Goal: Share content: Share content

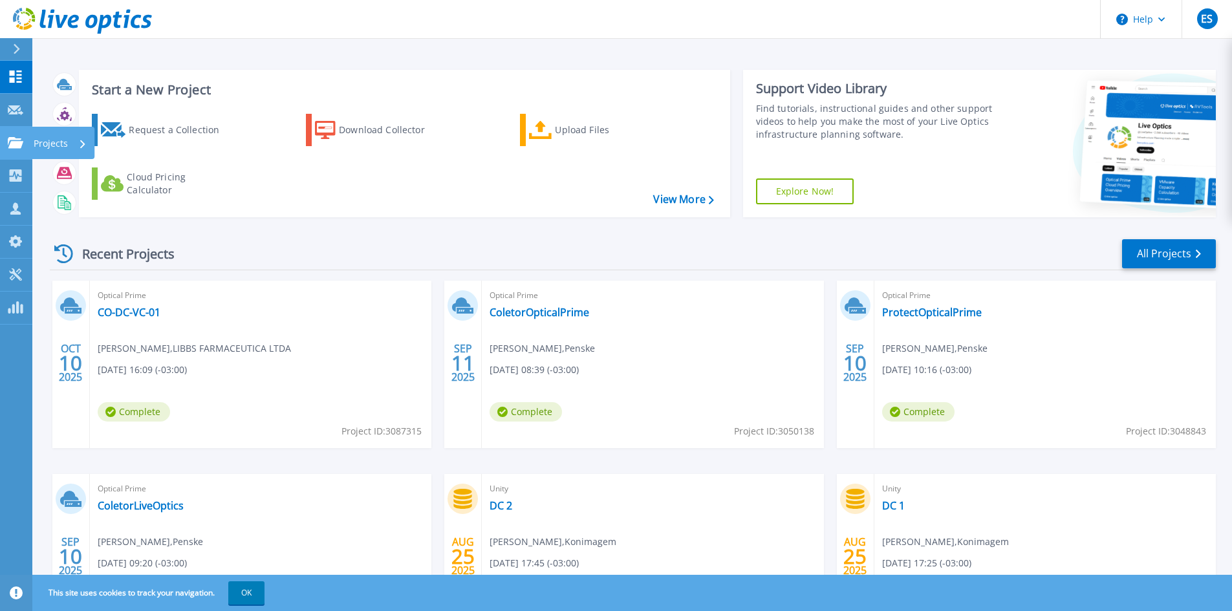
click at [60, 145] on p "Projects" at bounding box center [51, 144] width 34 height 34
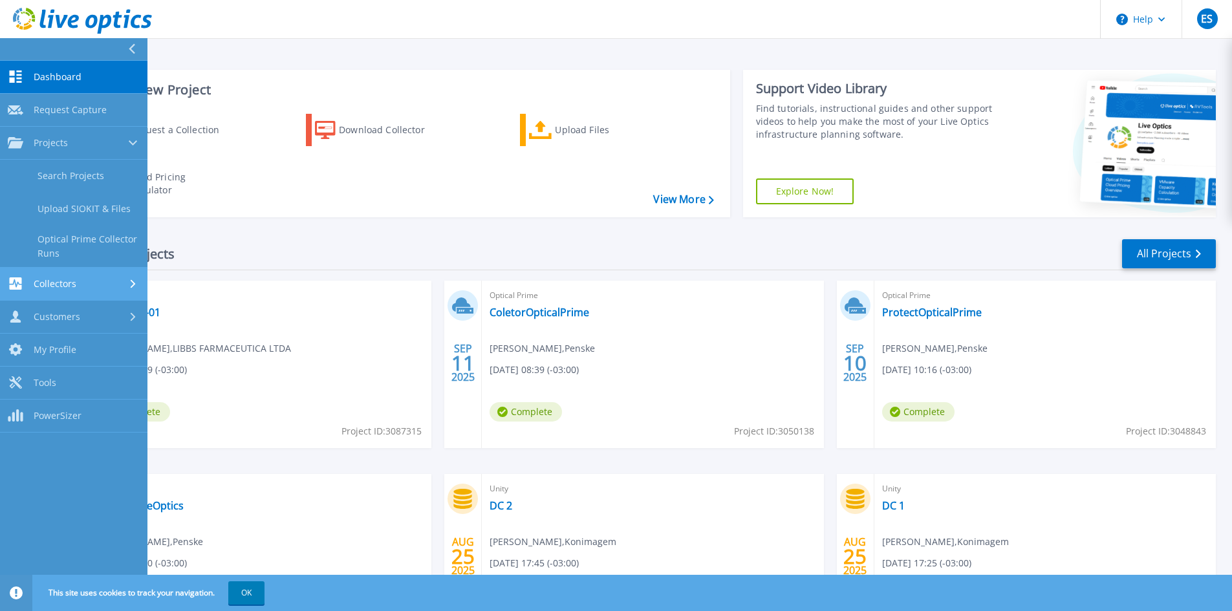
click at [104, 281] on div "Collectors" at bounding box center [74, 283] width 132 height 12
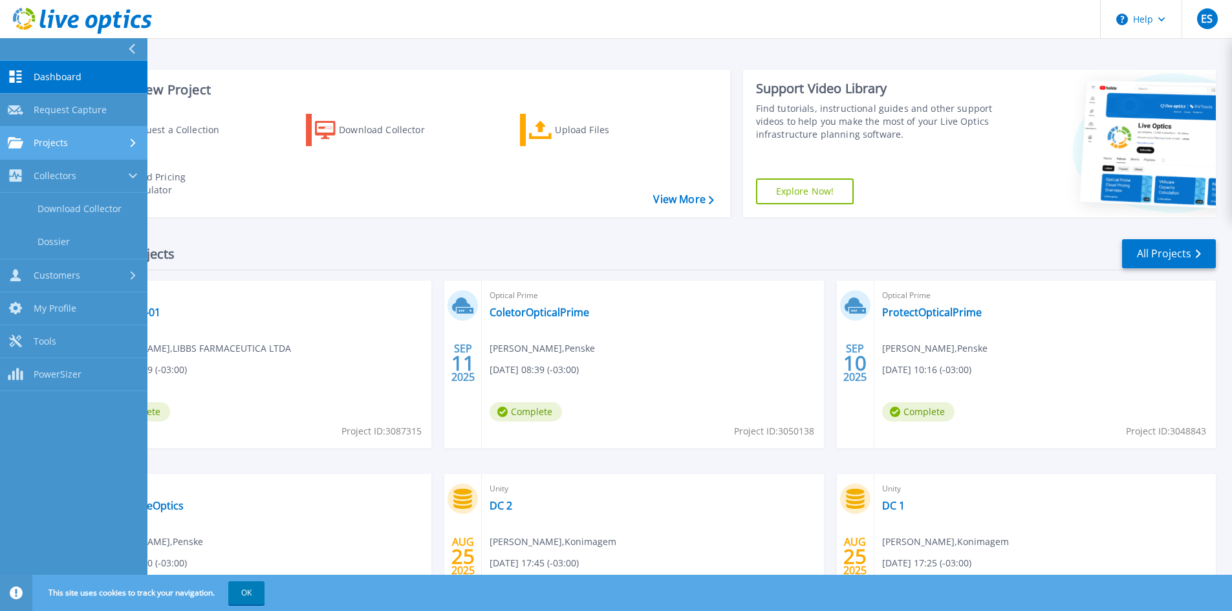
click at [104, 145] on div "Projects" at bounding box center [74, 143] width 132 height 12
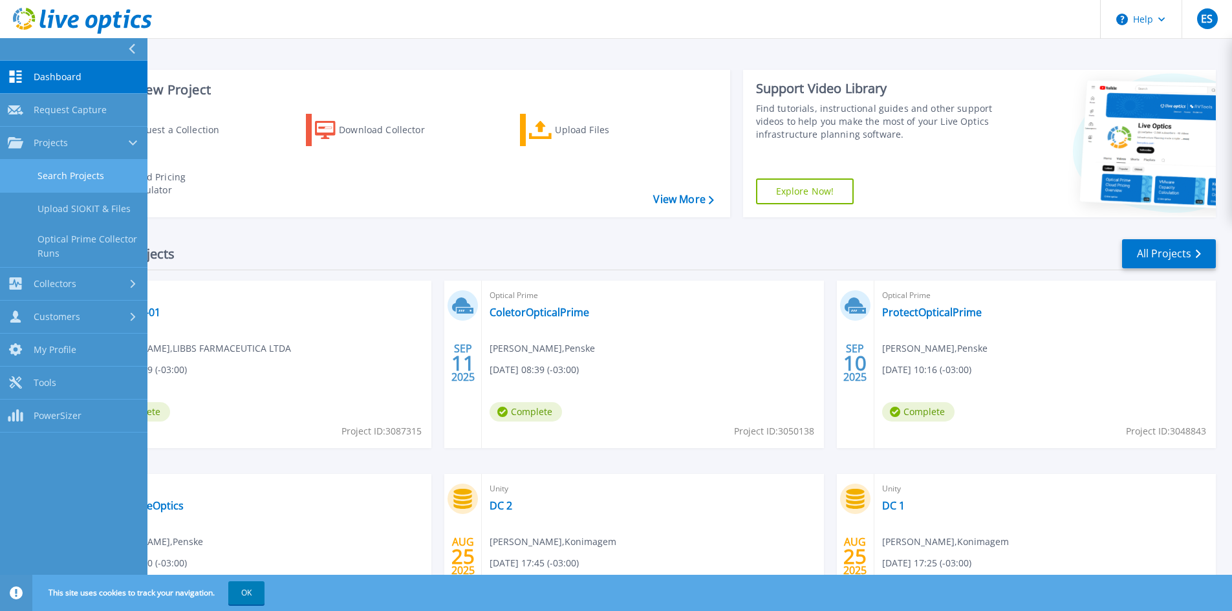
click at [69, 174] on link "Search Projects" at bounding box center [73, 176] width 147 height 33
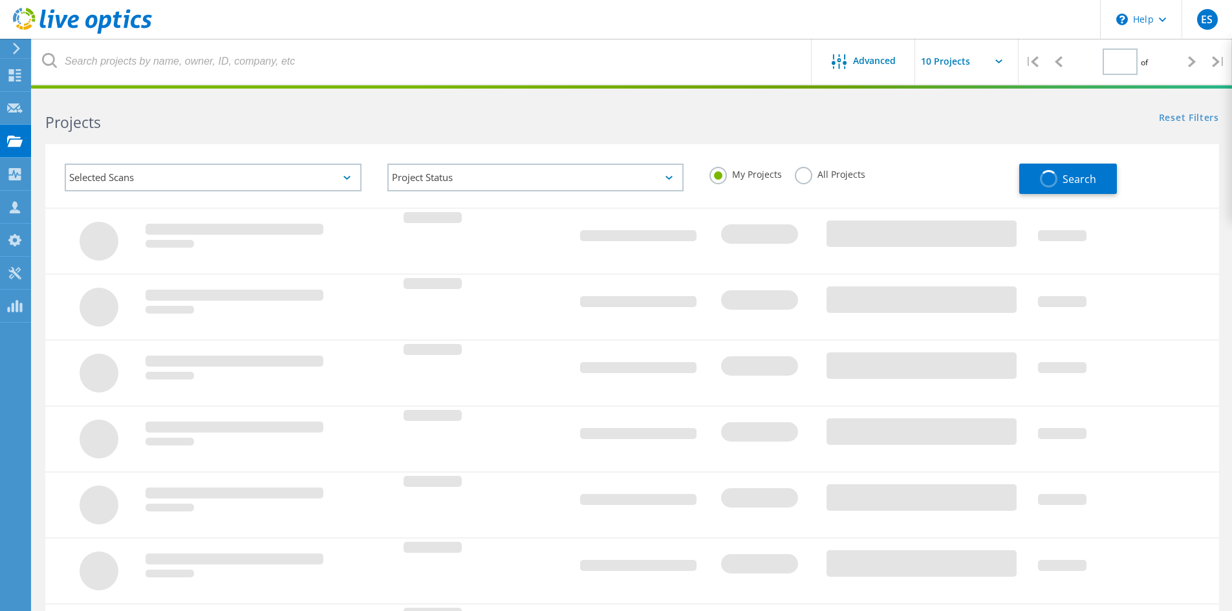
type input "1"
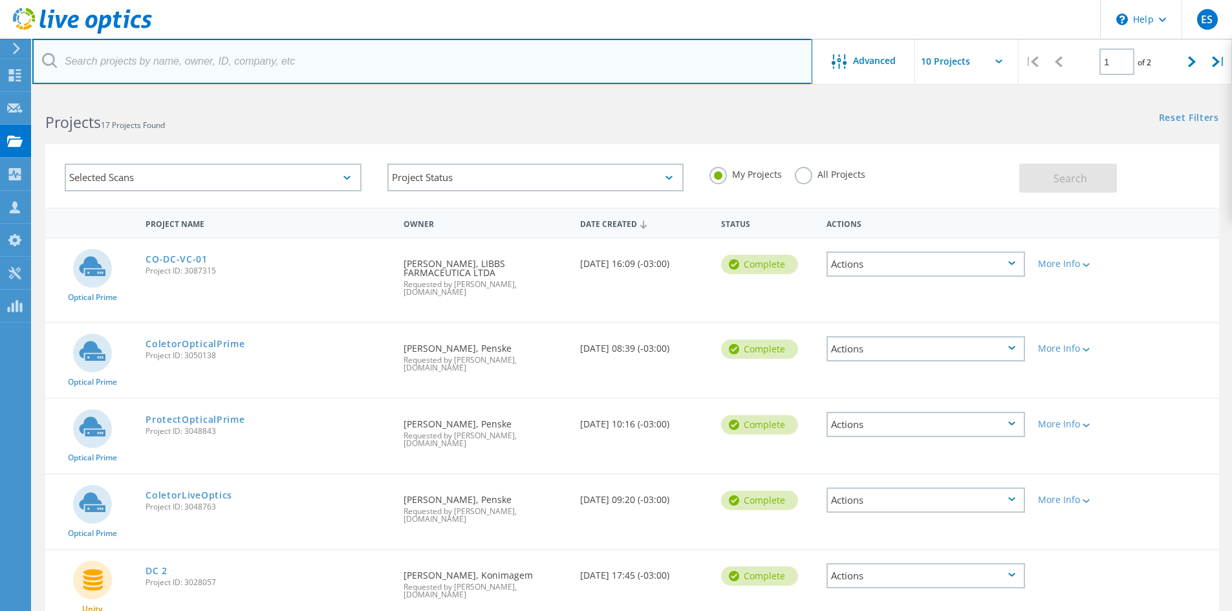
click at [142, 61] on input "text" at bounding box center [422, 61] width 780 height 45
type input "spc"
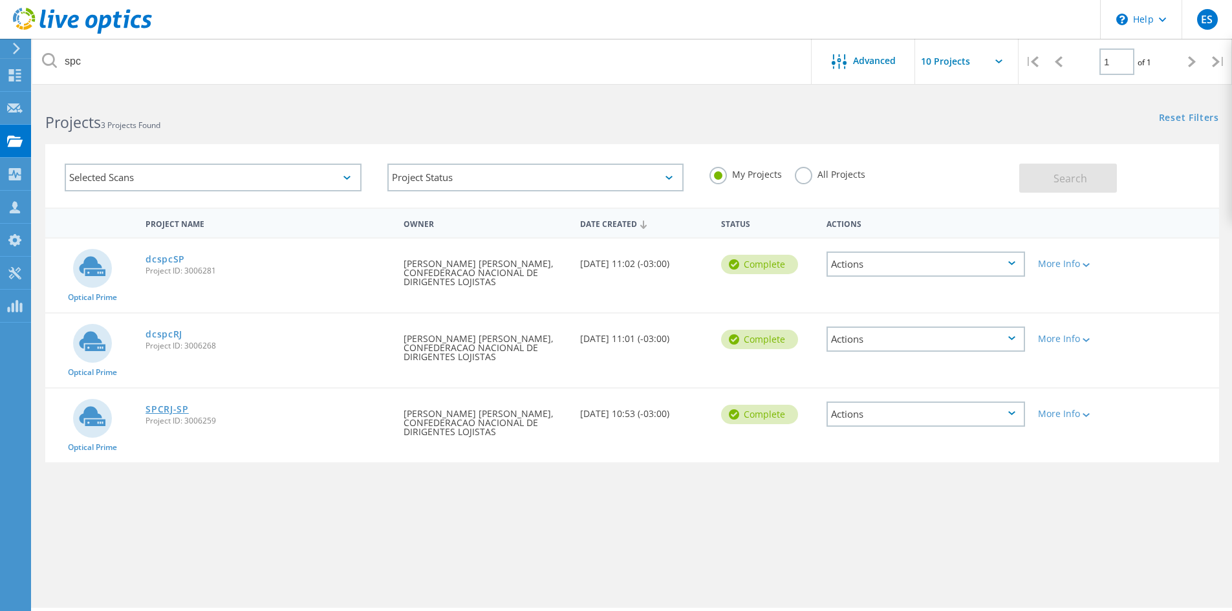
click at [170, 411] on link "SPCRJ-SP" at bounding box center [166, 409] width 43 height 9
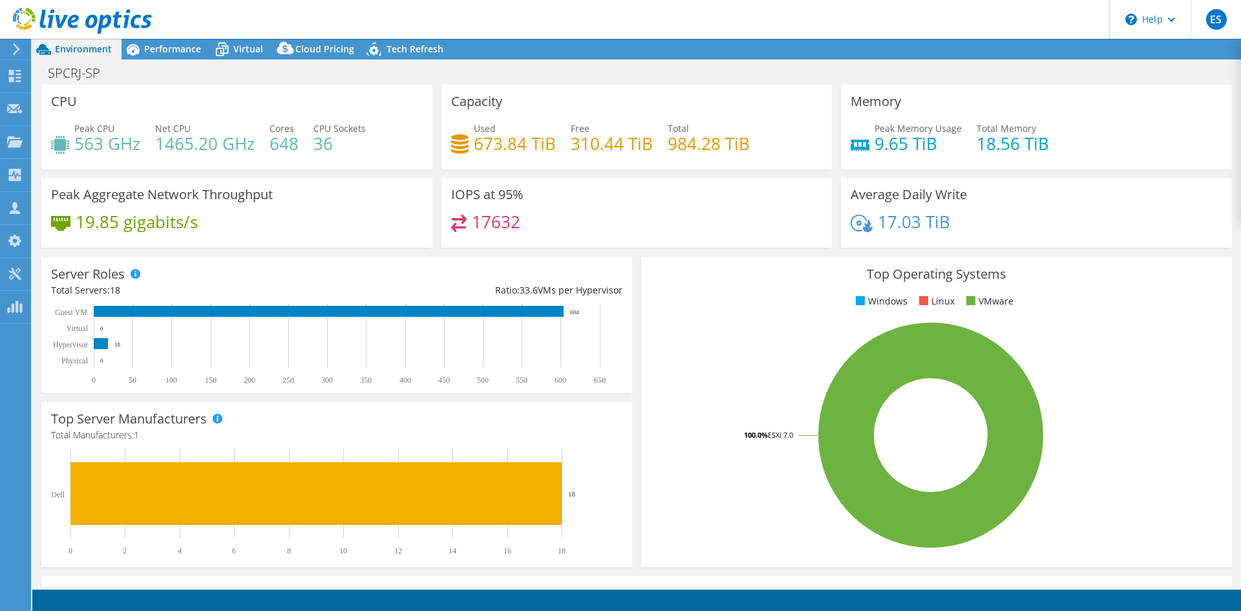
select select "USD"
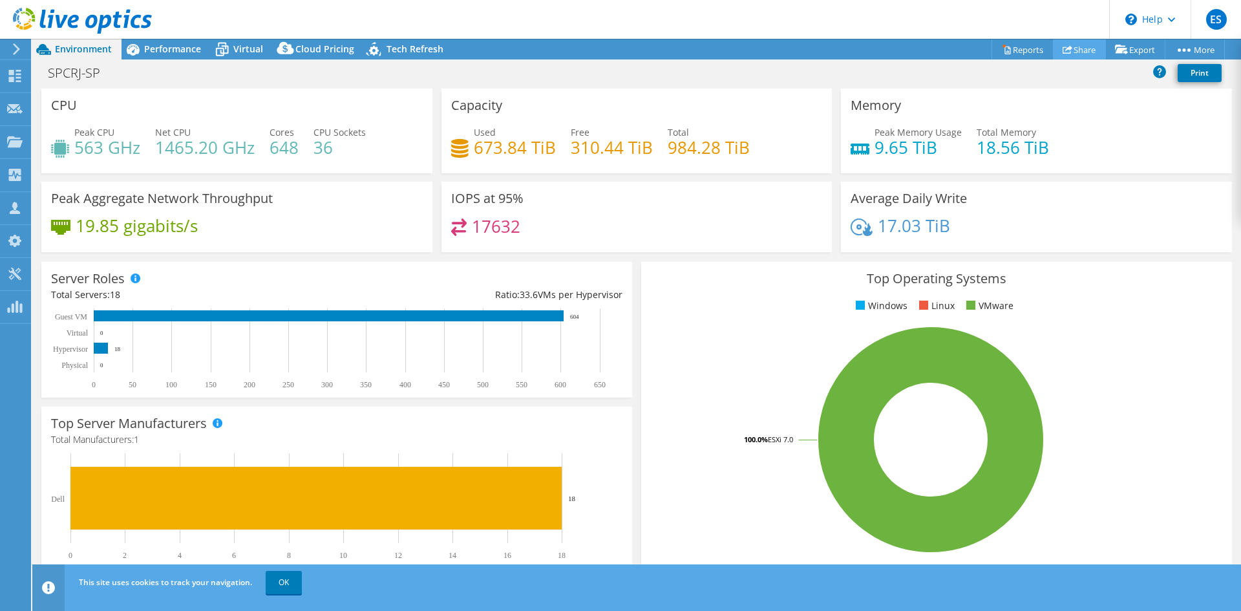
click at [1069, 49] on link "Share" at bounding box center [1079, 49] width 53 height 20
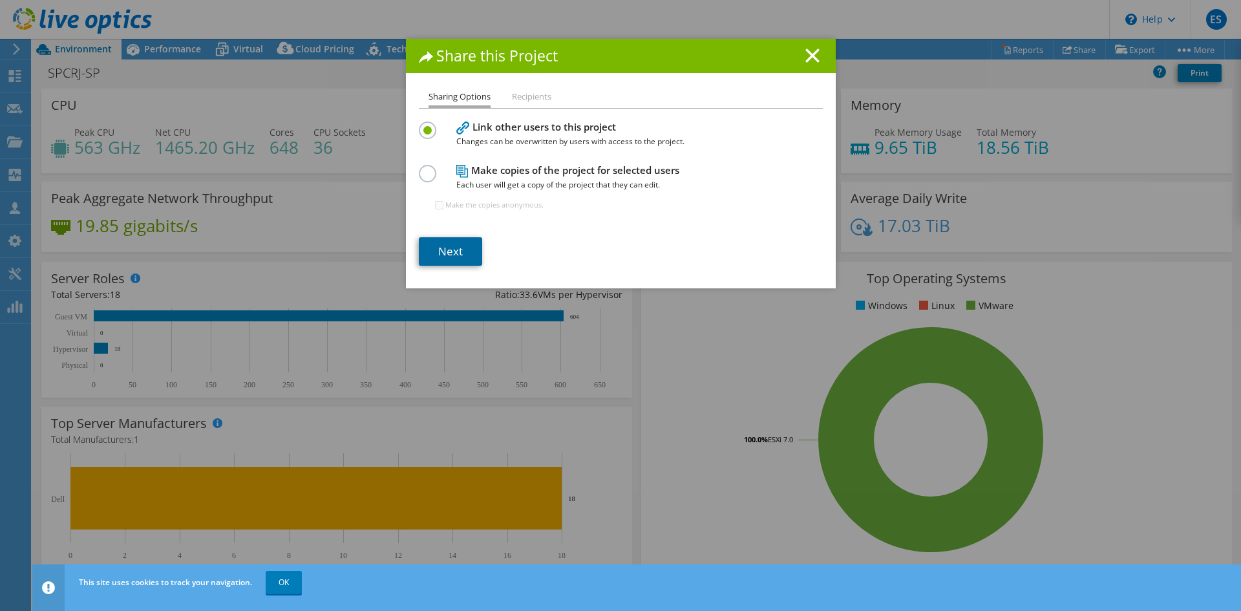
click at [456, 245] on link "Next" at bounding box center [450, 251] width 63 height 28
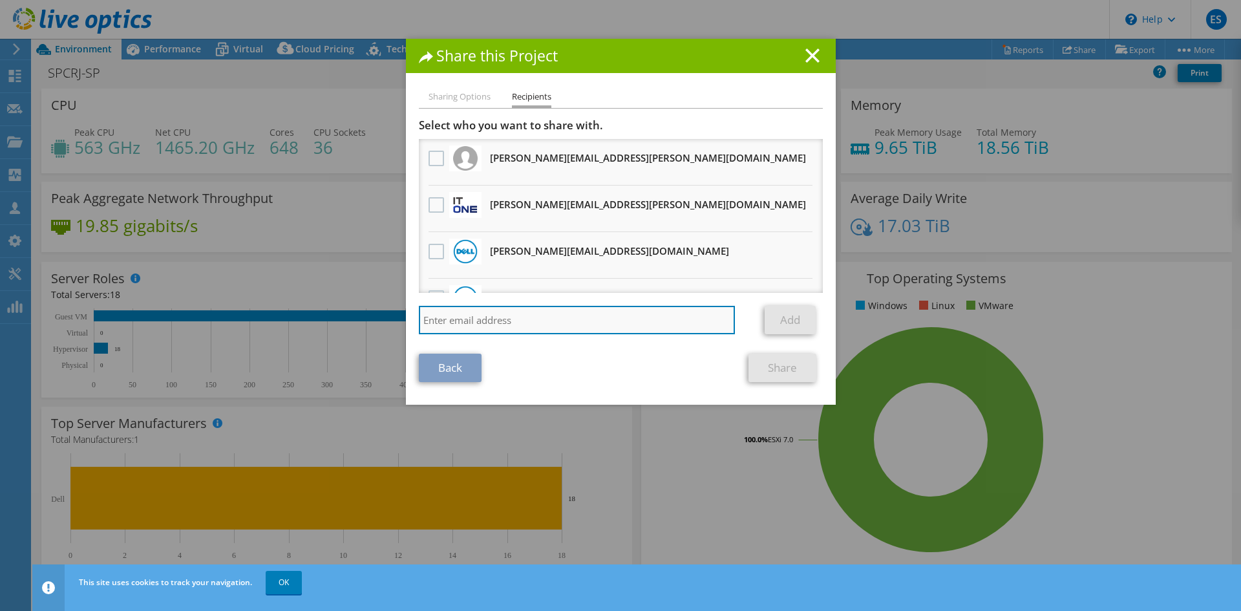
click at [444, 318] on input "search" at bounding box center [577, 320] width 317 height 28
paste input "Candido, Caio <Caio.Candido@Dell.com>"
type input "Candido, Caio <Caio.Candido@Dell.com>"
drag, startPoint x: 487, startPoint y: 319, endPoint x: 367, endPoint y: 308, distance: 120.2
click at [367, 308] on div "Share this Project Sharing Options Recipients Link other users to this project …" at bounding box center [620, 305] width 1241 height 533
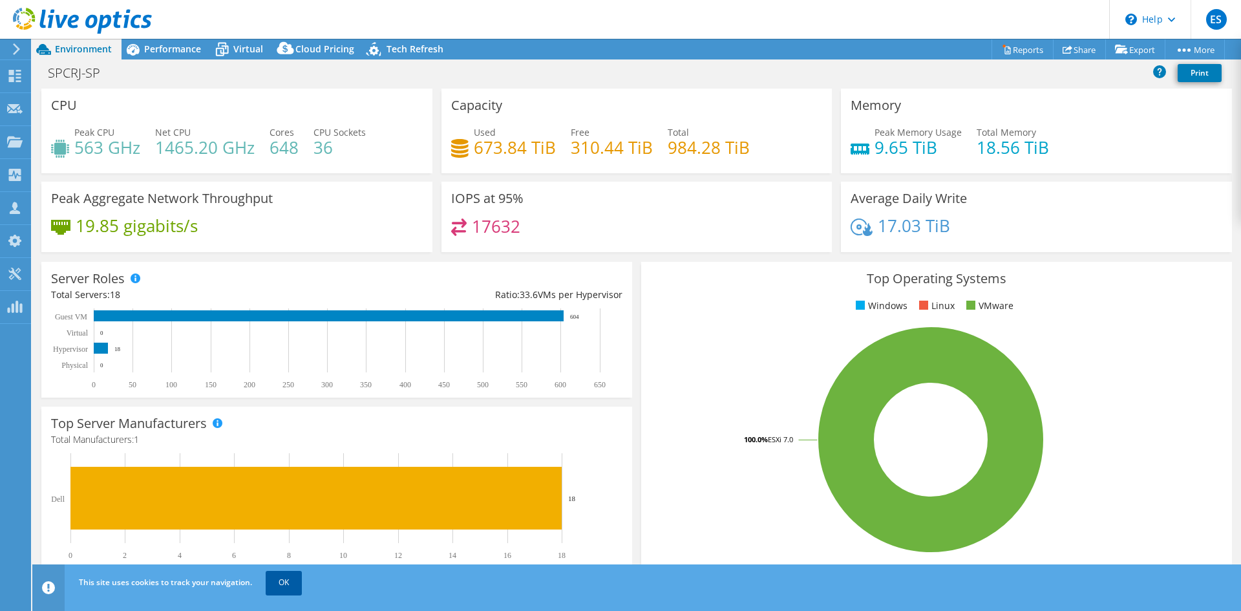
click at [289, 583] on link "OK" at bounding box center [284, 582] width 36 height 23
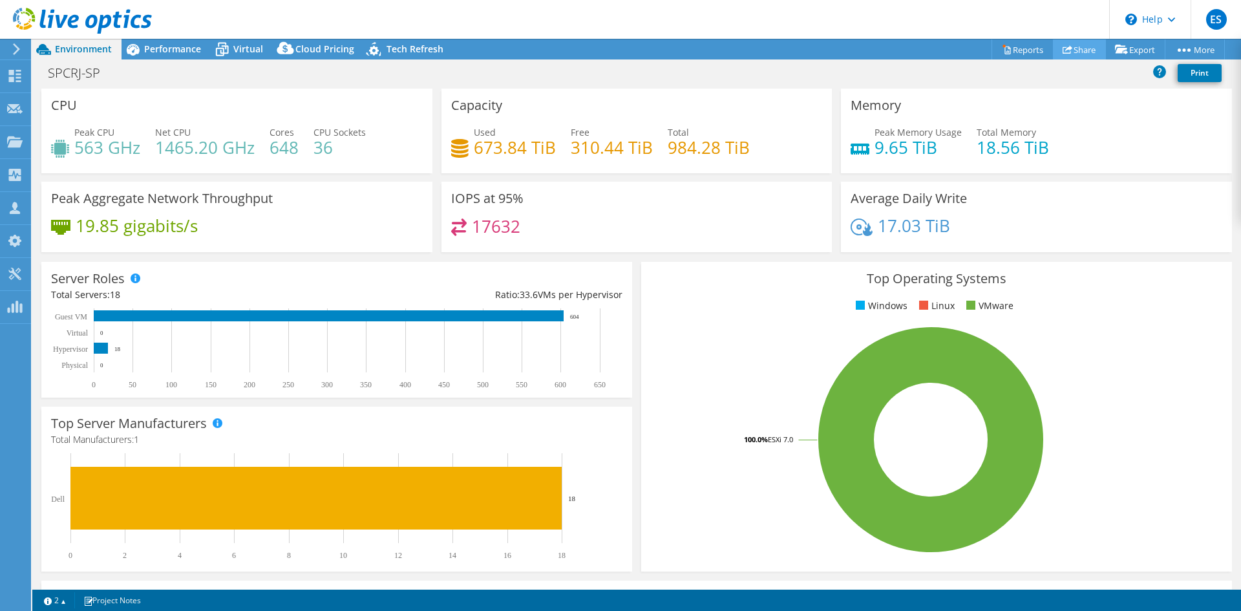
click at [1085, 50] on link "Share" at bounding box center [1079, 49] width 53 height 20
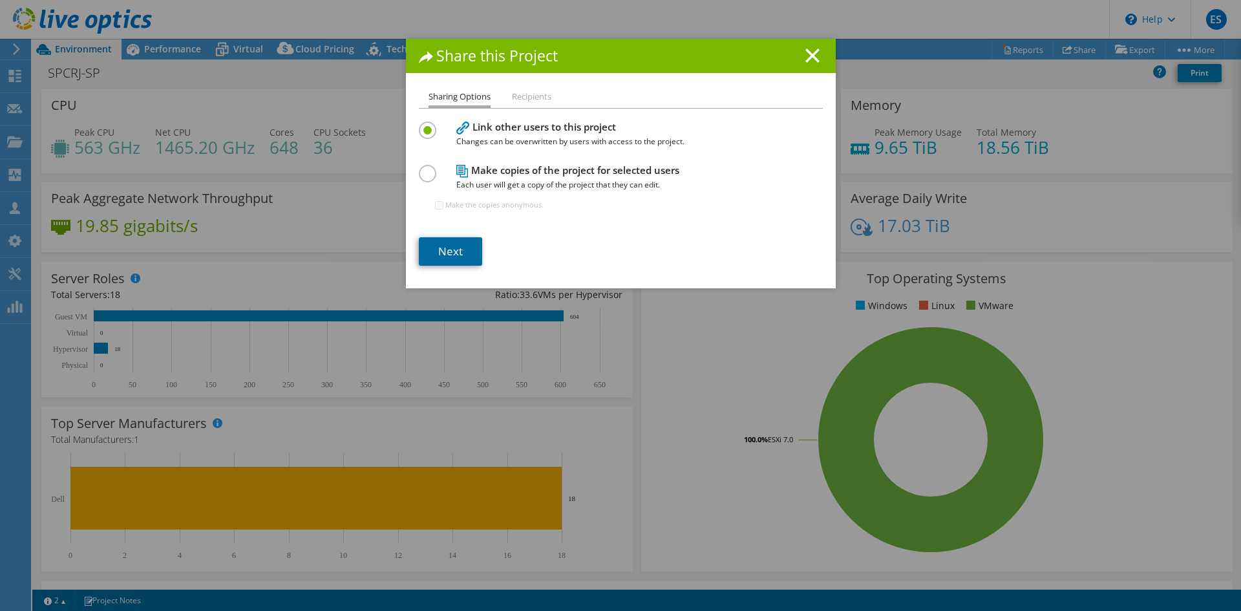
click at [452, 254] on link "Next" at bounding box center [450, 251] width 63 height 28
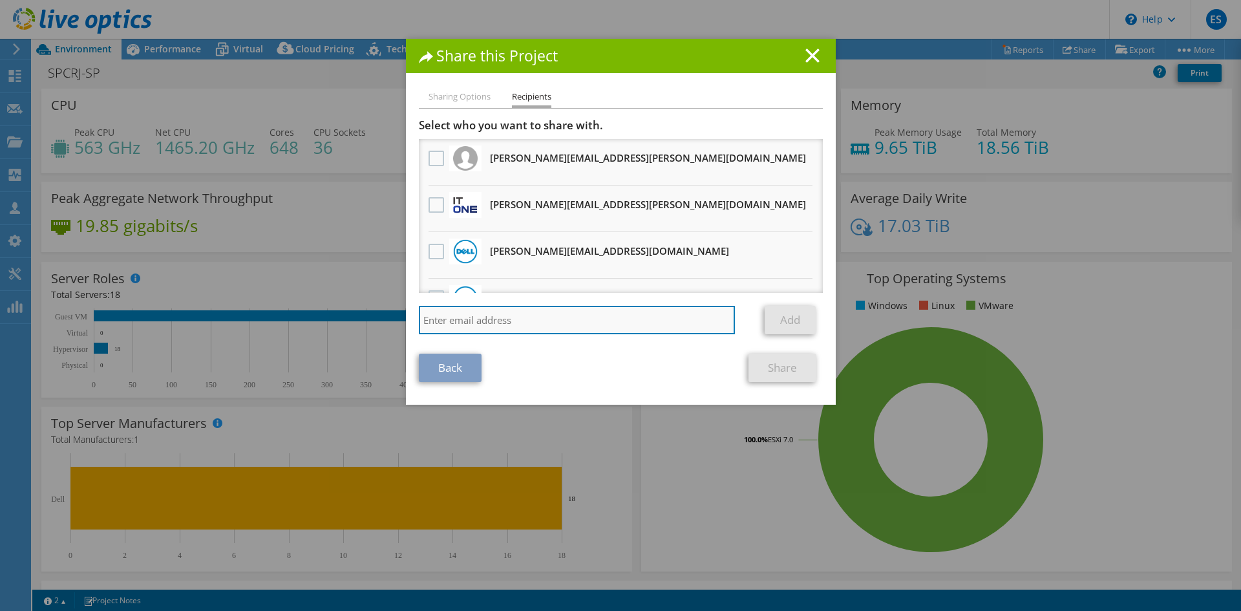
click at [502, 322] on input "search" at bounding box center [577, 320] width 317 height 28
click at [608, 316] on input "Candido, Caio <Caio.Candido@Dell.com>" at bounding box center [577, 320] width 317 height 28
type input "Candido, Caio <Caio.Candido@Dell.com"
drag, startPoint x: 488, startPoint y: 322, endPoint x: 370, endPoint y: 322, distance: 117.0
click at [370, 322] on div "Share this Project Sharing Options Recipients Link other users to this project …" at bounding box center [620, 305] width 1241 height 533
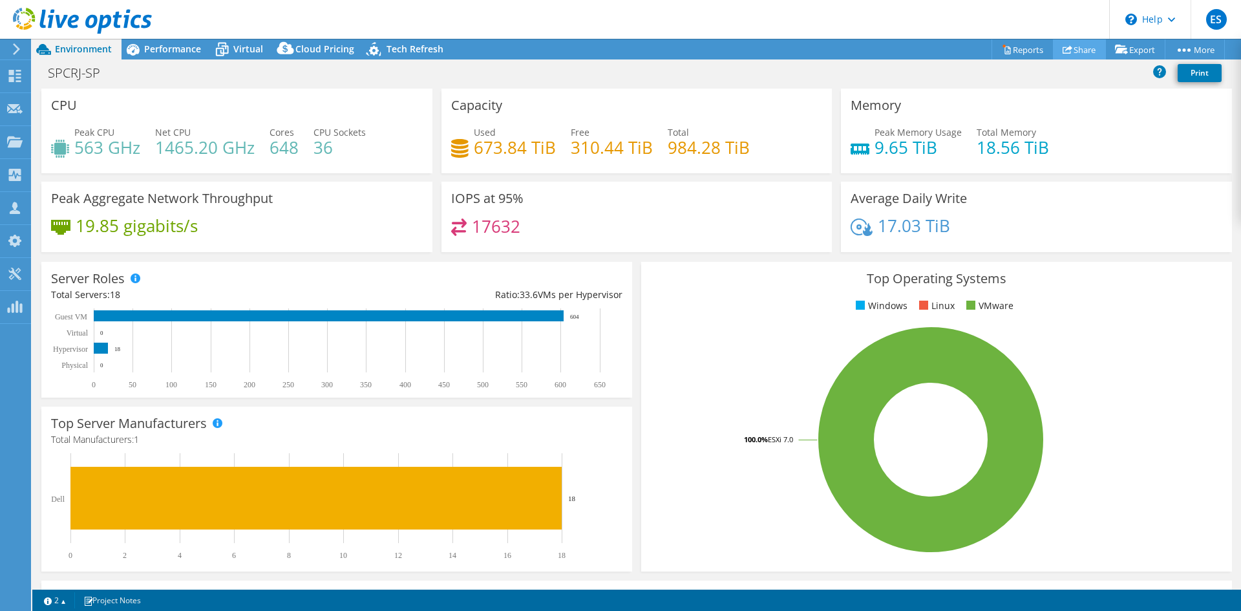
click at [1084, 50] on link "Share" at bounding box center [1079, 49] width 53 height 20
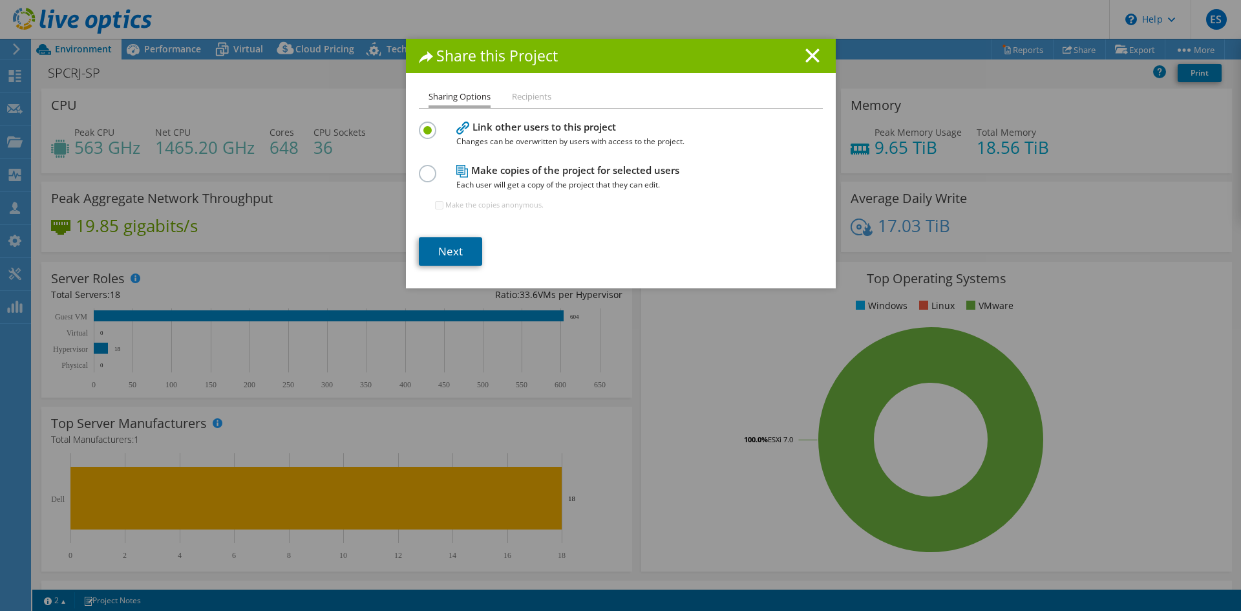
click at [458, 248] on link "Next" at bounding box center [450, 251] width 63 height 28
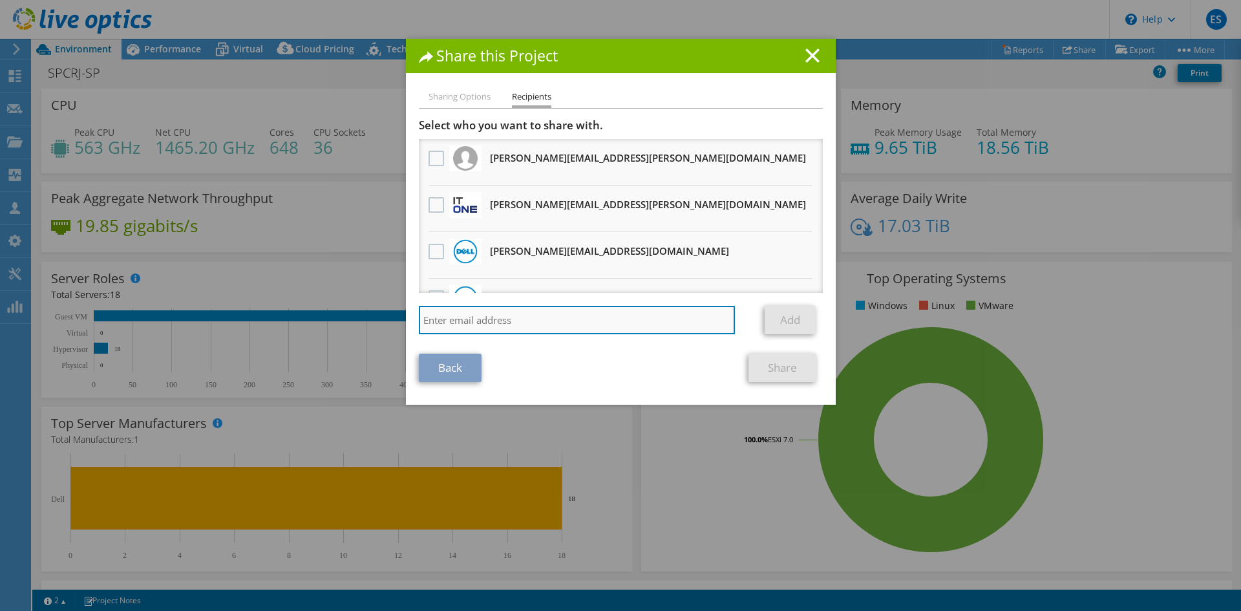
click at [534, 321] on input "search" at bounding box center [577, 320] width 317 height 28
click at [490, 315] on input "Candido, Caio <Caio.Candido@Dell.com" at bounding box center [577, 320] width 317 height 28
type input "Caio.Candido@Dell.com"
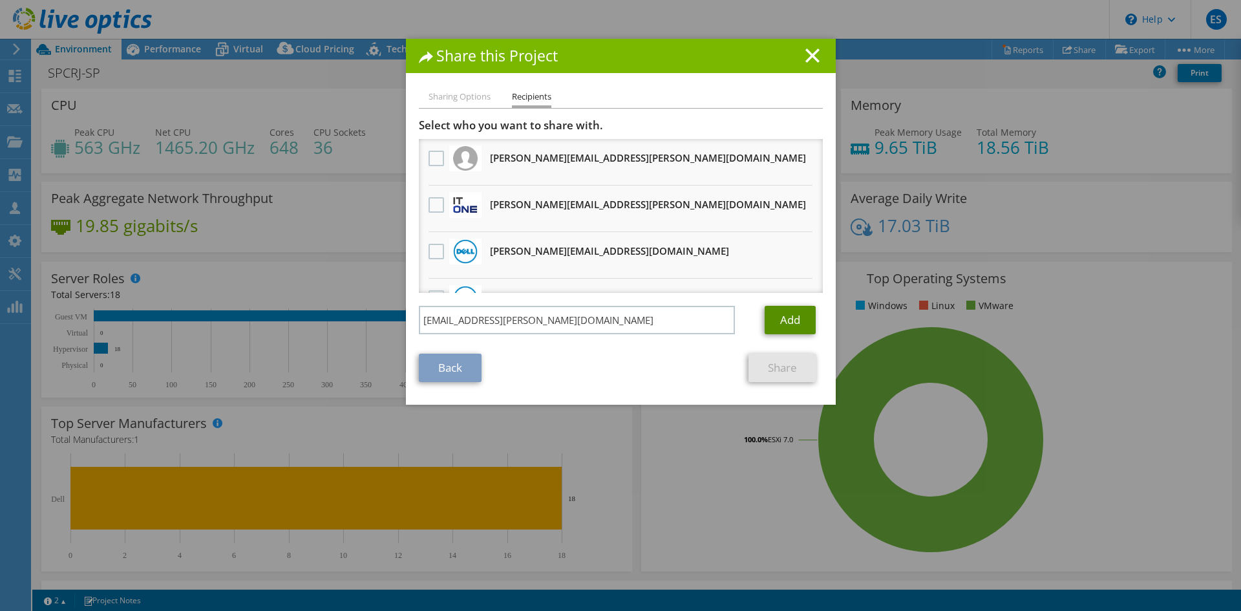
click at [797, 320] on link "Add" at bounding box center [790, 320] width 51 height 28
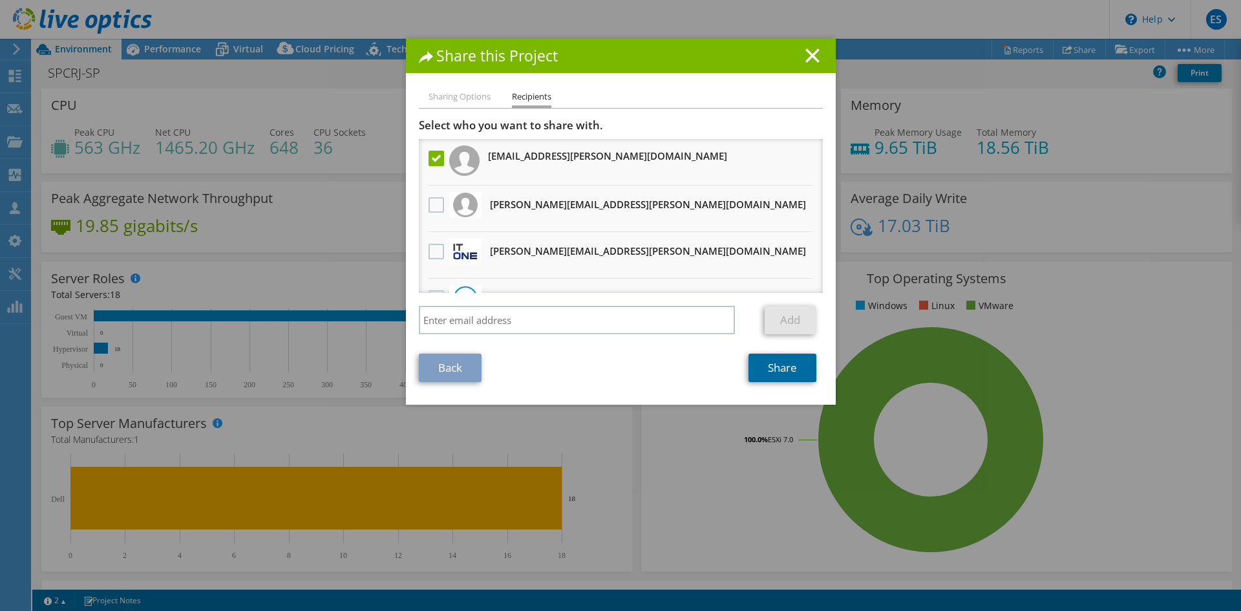
click at [790, 368] on link "Share" at bounding box center [783, 368] width 68 height 28
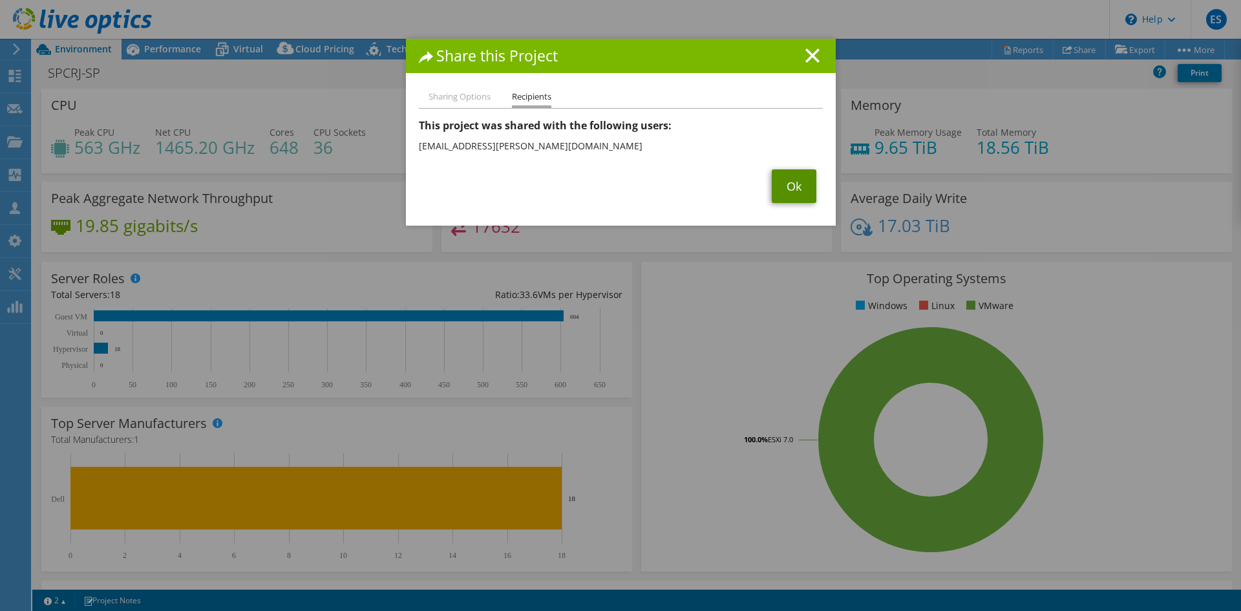
click at [794, 188] on link "Ok" at bounding box center [794, 186] width 45 height 34
